Goal: Task Accomplishment & Management: Use online tool/utility

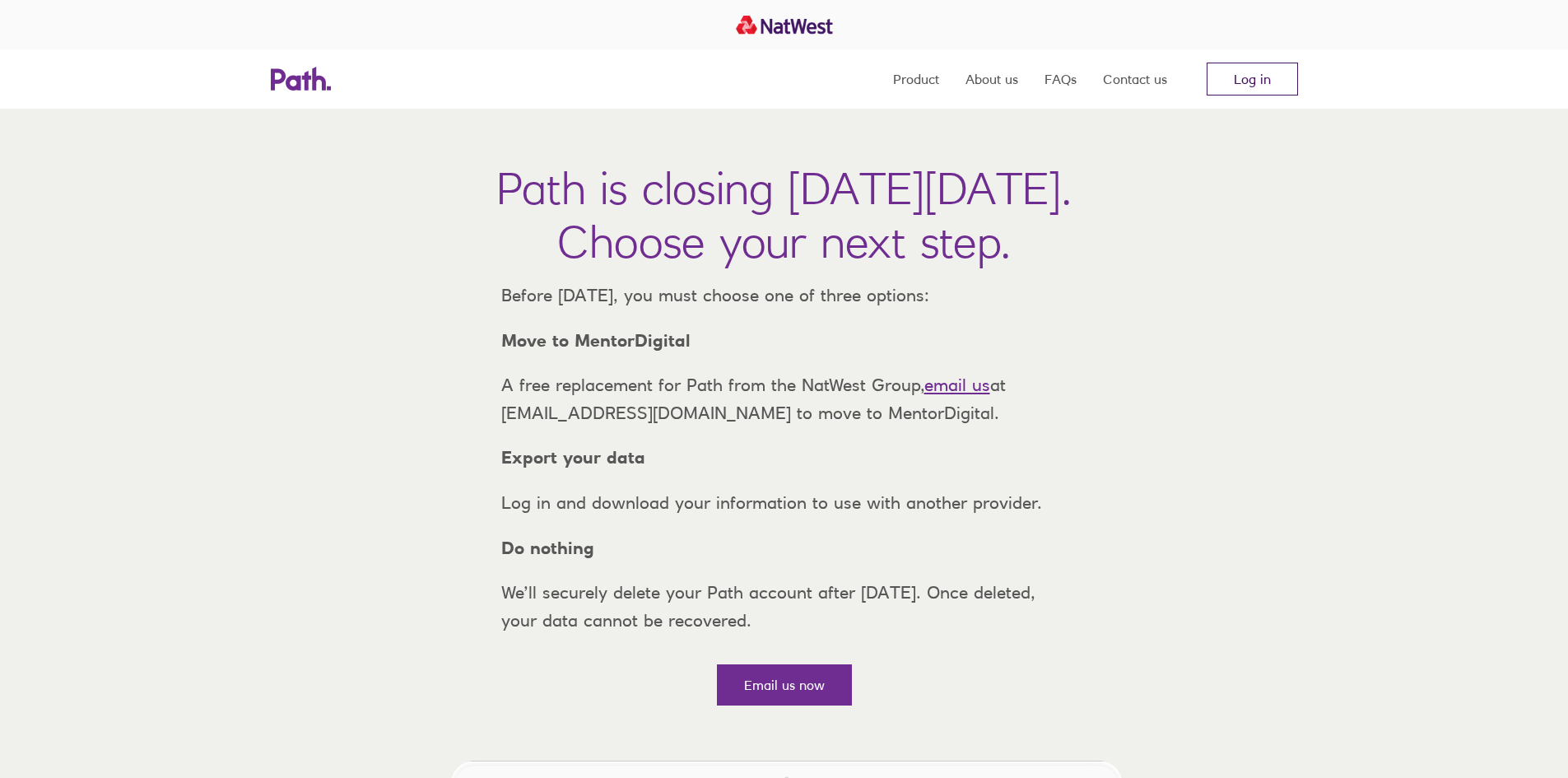
click at [1275, 80] on link "Log in" at bounding box center [1252, 79] width 91 height 33
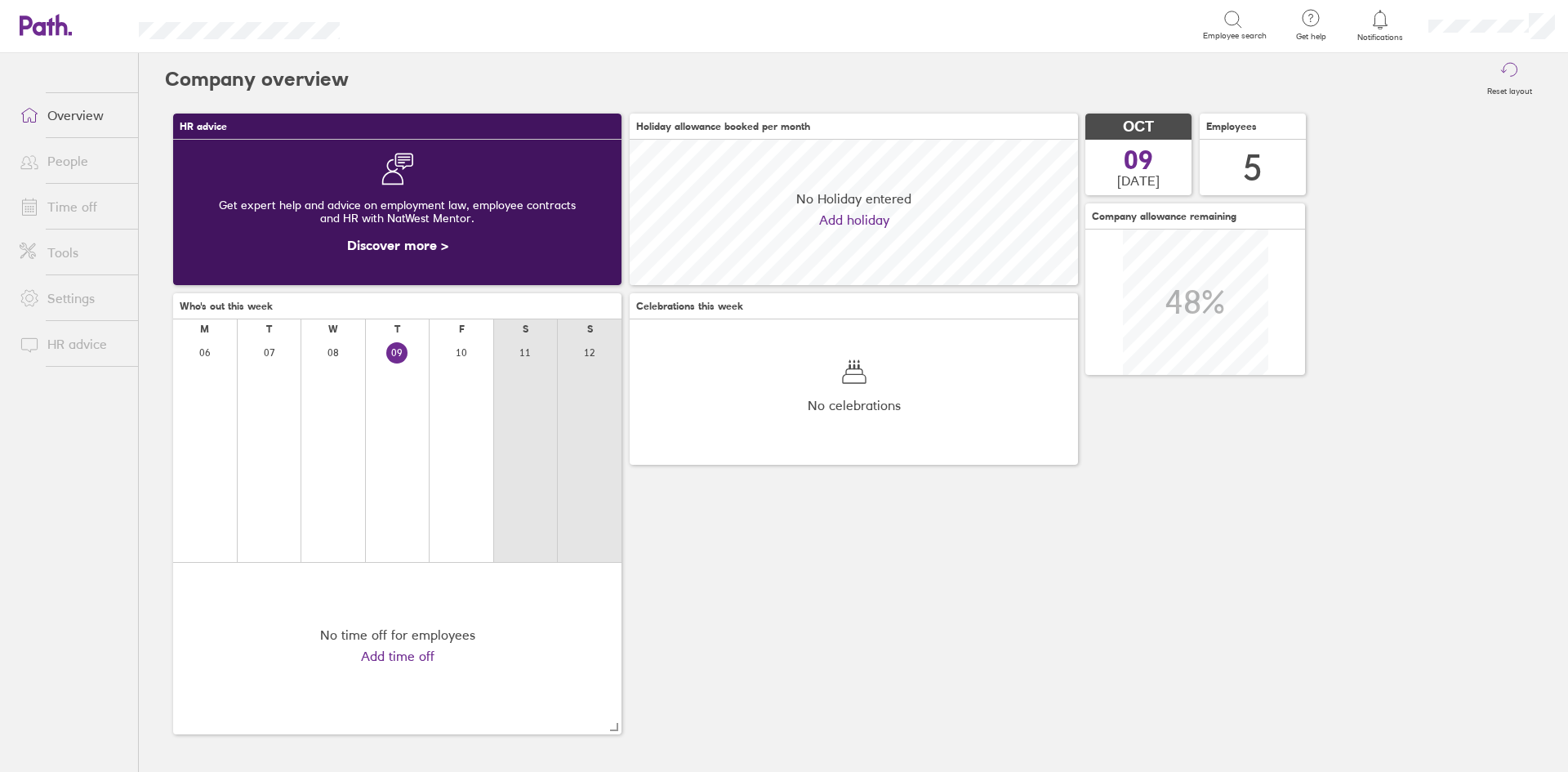
scroll to position [146, 449]
click at [61, 253] on link "Tools" at bounding box center [72, 252] width 132 height 32
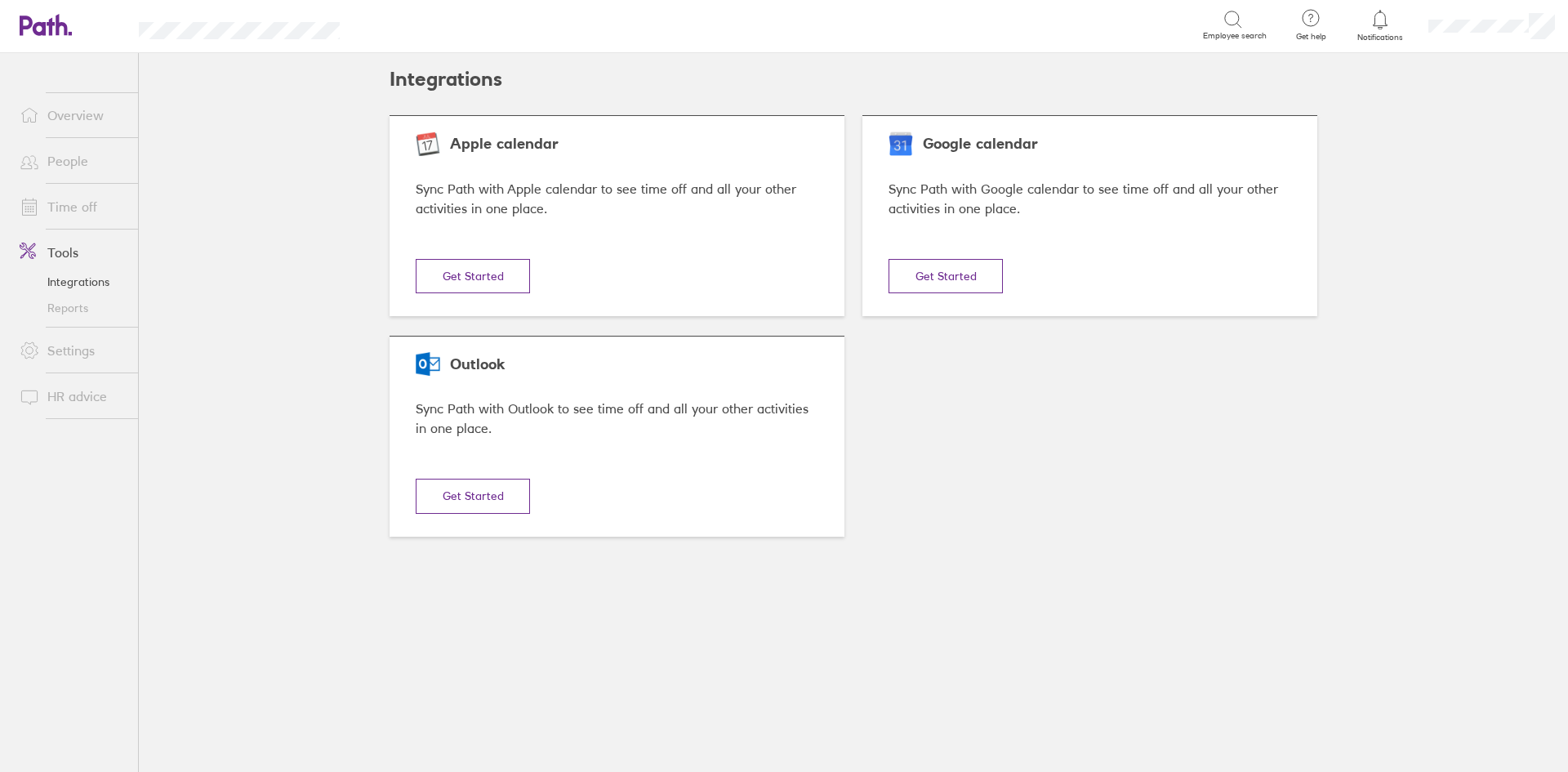
click at [72, 309] on link "Reports" at bounding box center [72, 308] width 132 height 26
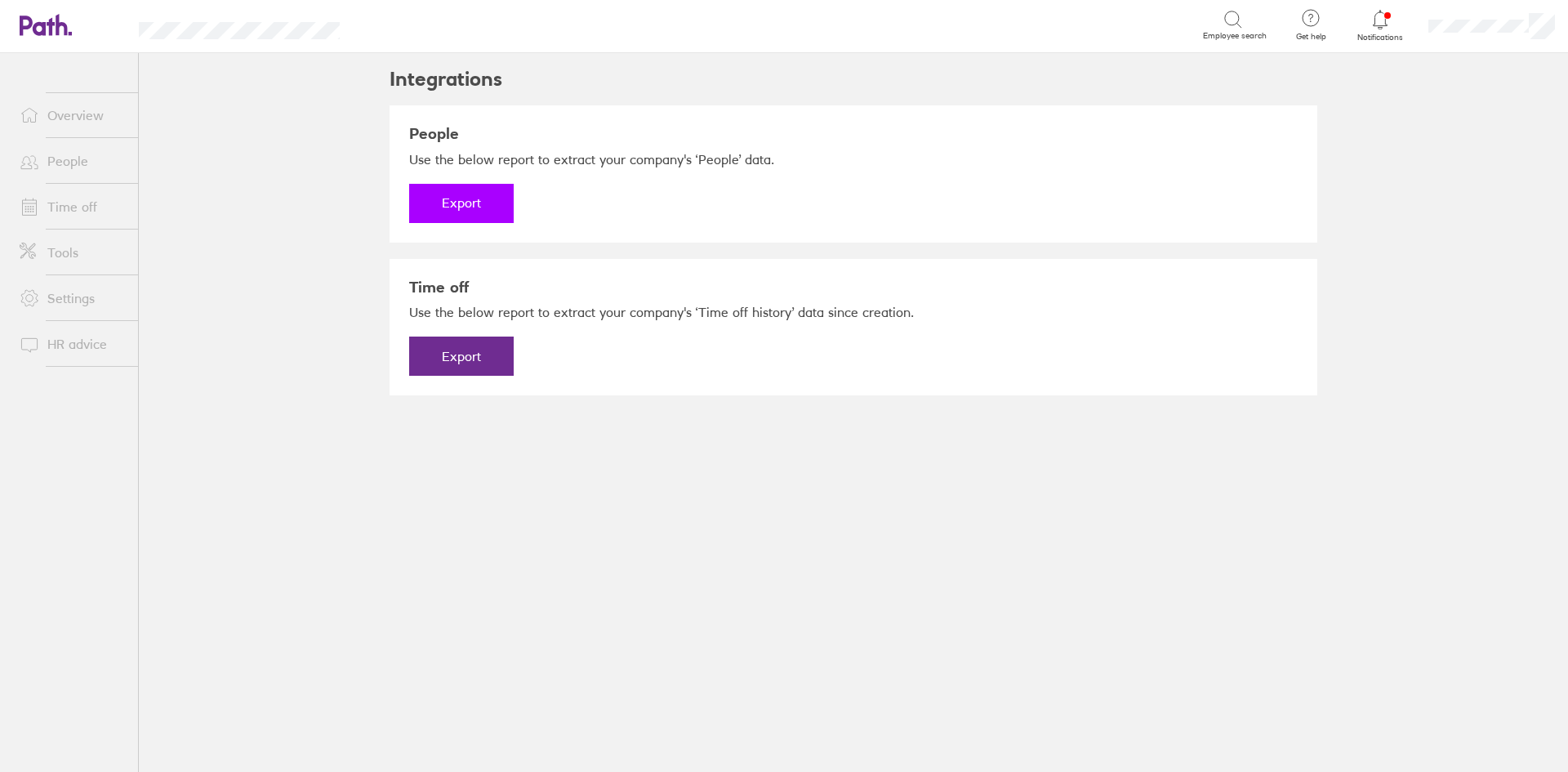
click at [488, 191] on button "Export" at bounding box center [461, 203] width 104 height 40
click at [500, 202] on link "Download" at bounding box center [461, 203] width 104 height 40
click at [486, 355] on button "Export" at bounding box center [461, 356] width 104 height 40
click at [493, 364] on link "Download" at bounding box center [461, 356] width 104 height 40
